Goal: Find specific fact: Find specific fact

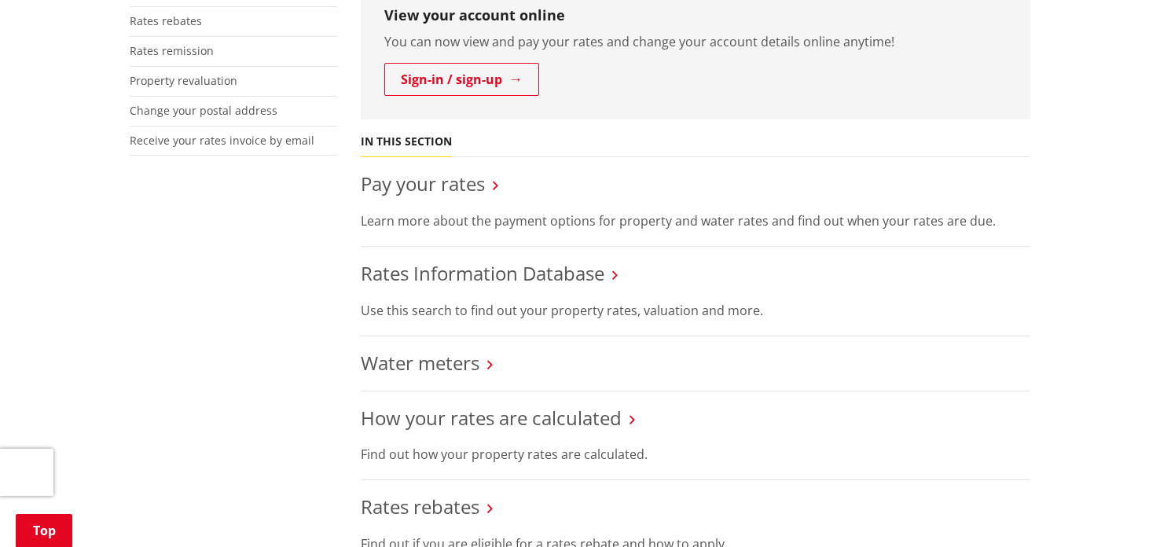
scroll to position [534, 0]
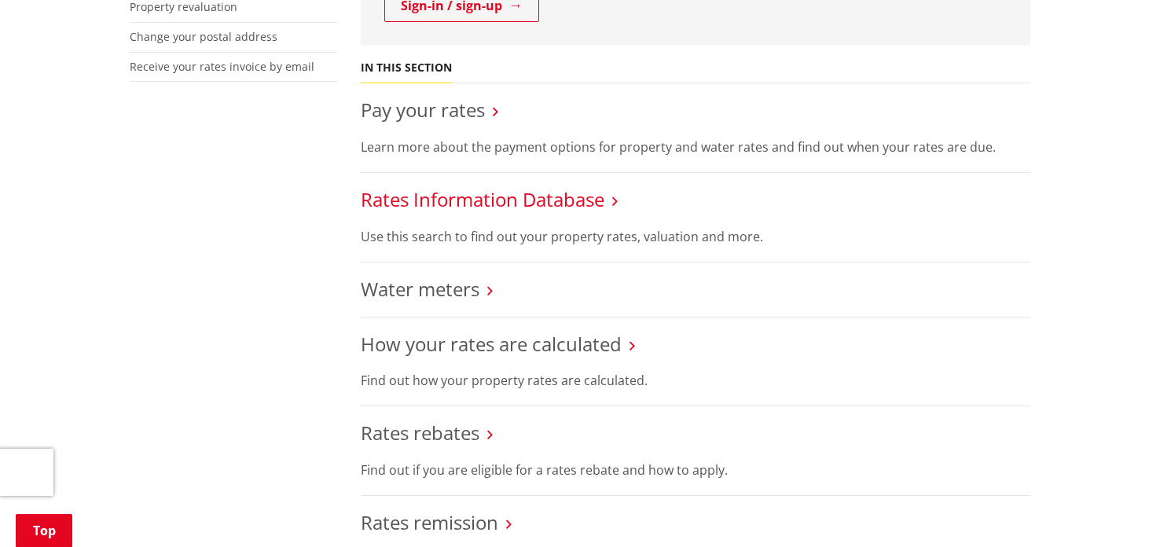
click at [546, 200] on link "Rates Information Database" at bounding box center [483, 199] width 244 height 26
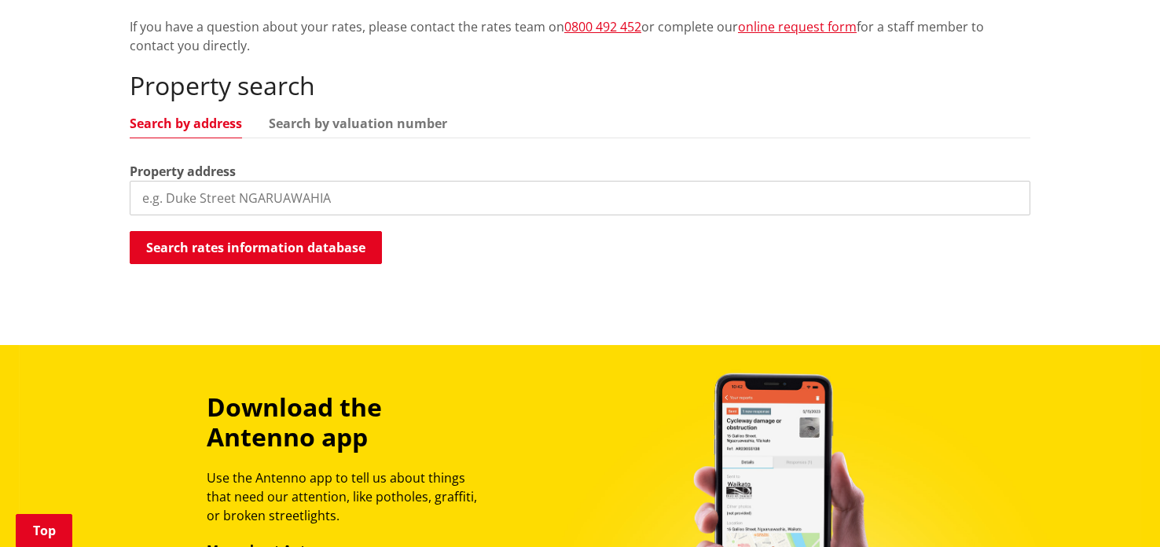
scroll to position [408, 0]
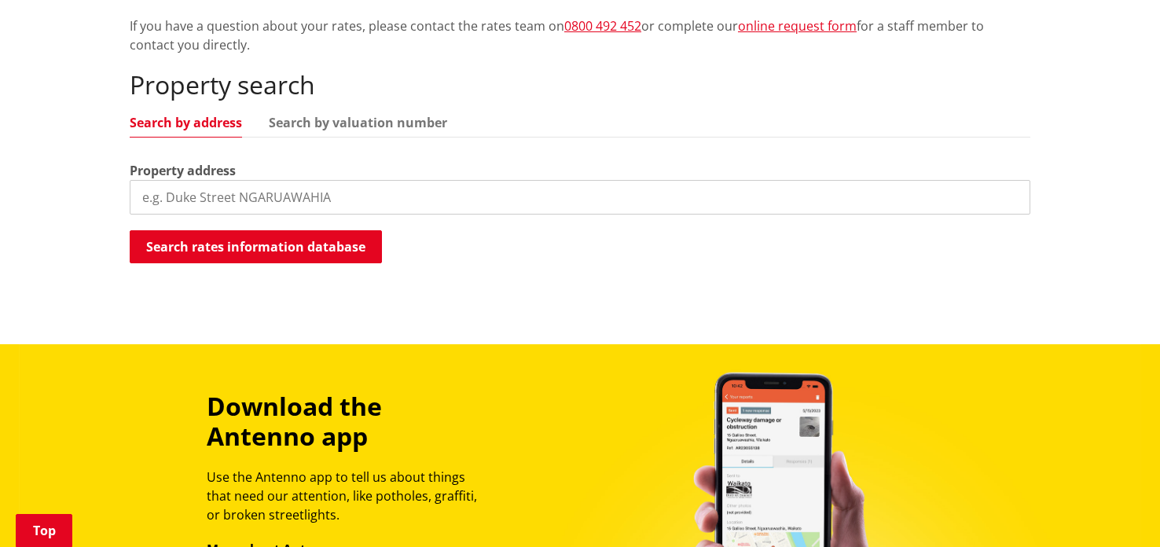
click at [146, 193] on input "search" at bounding box center [580, 197] width 901 height 35
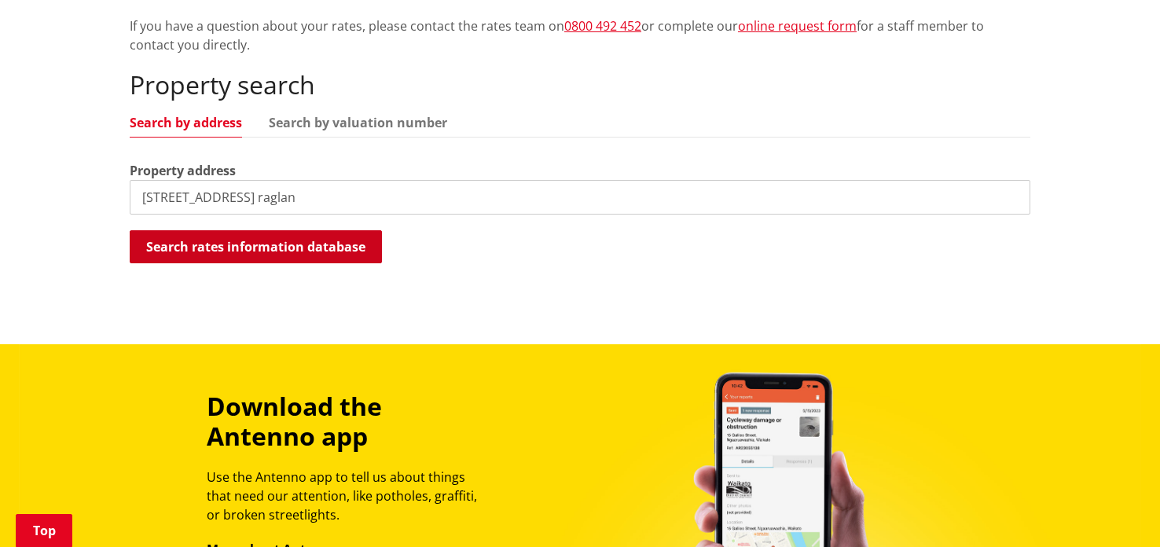
type input "9 main road raglan"
click at [263, 247] on button "Search rates information database" at bounding box center [256, 246] width 252 height 33
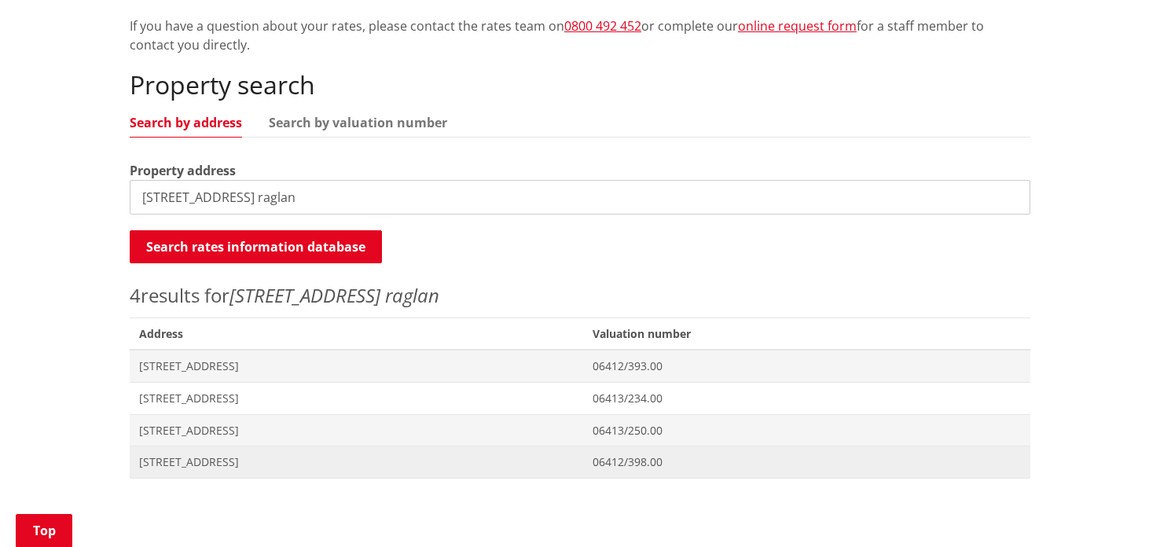
click at [271, 461] on span "9 Main Road RAGLAN" at bounding box center [356, 462] width 435 height 16
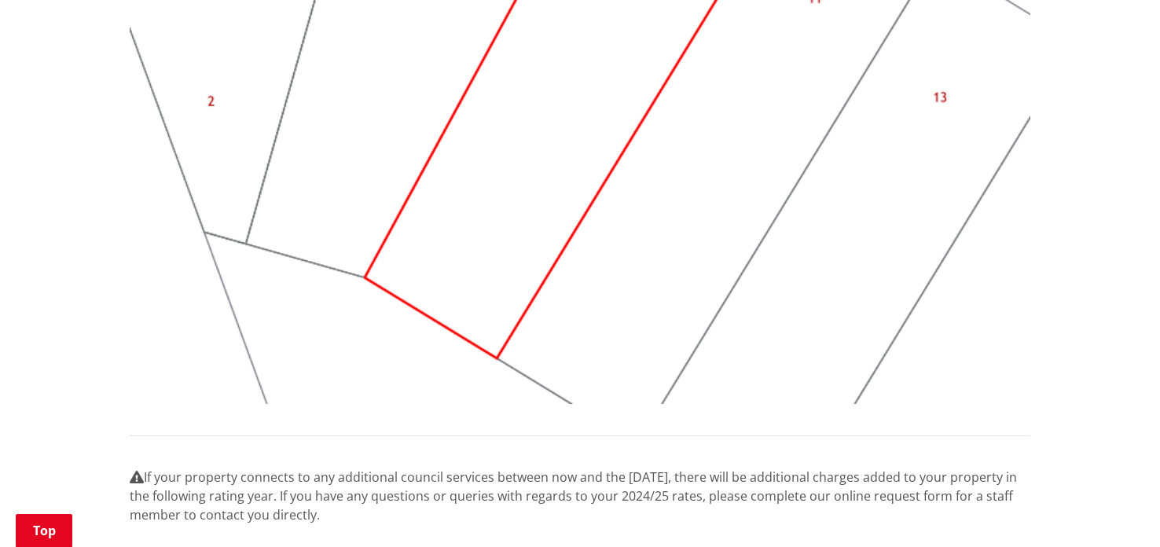
scroll to position [1791, 0]
